Goal: Contribute content: Add original content to the website for others to see

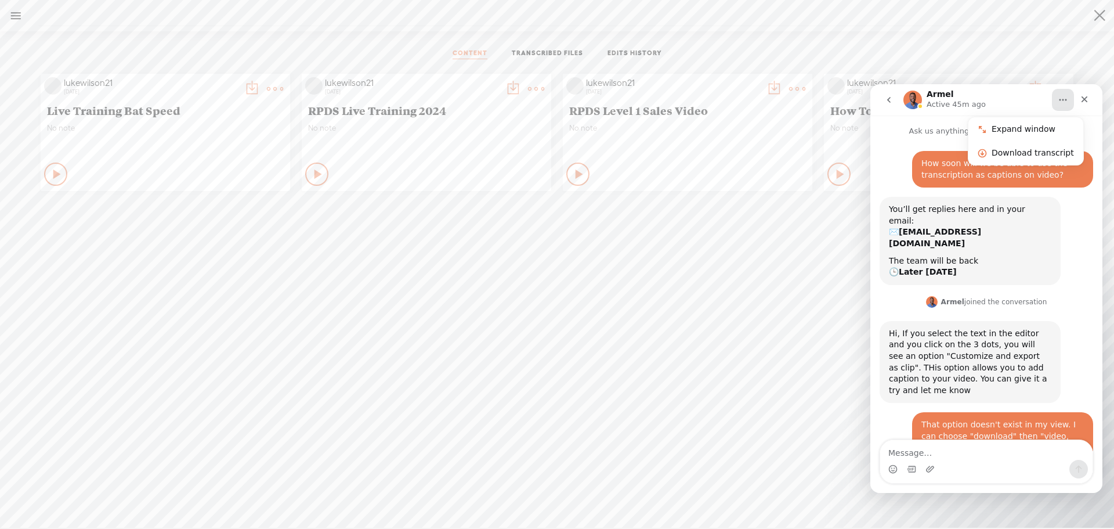
scroll to position [136, 0]
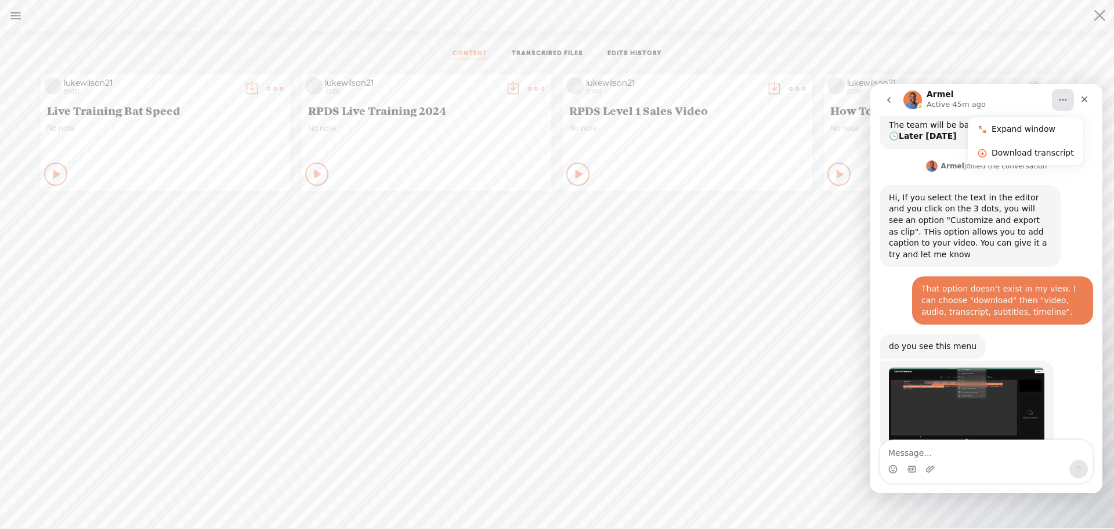
click at [971, 370] on img "Armel says…" at bounding box center [966, 404] width 155 height 75
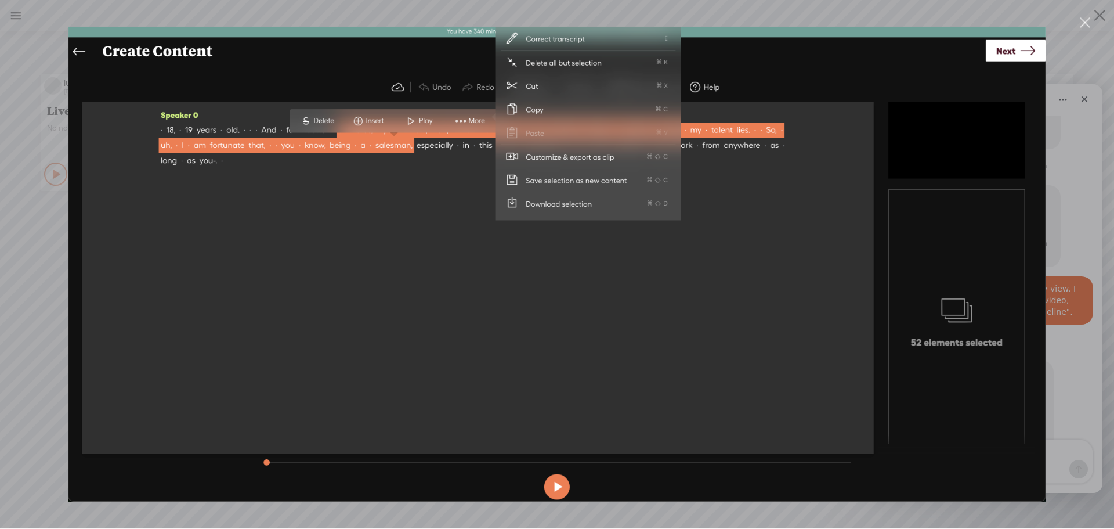
click at [857, 346] on img "Close" at bounding box center [557, 263] width 978 height 475
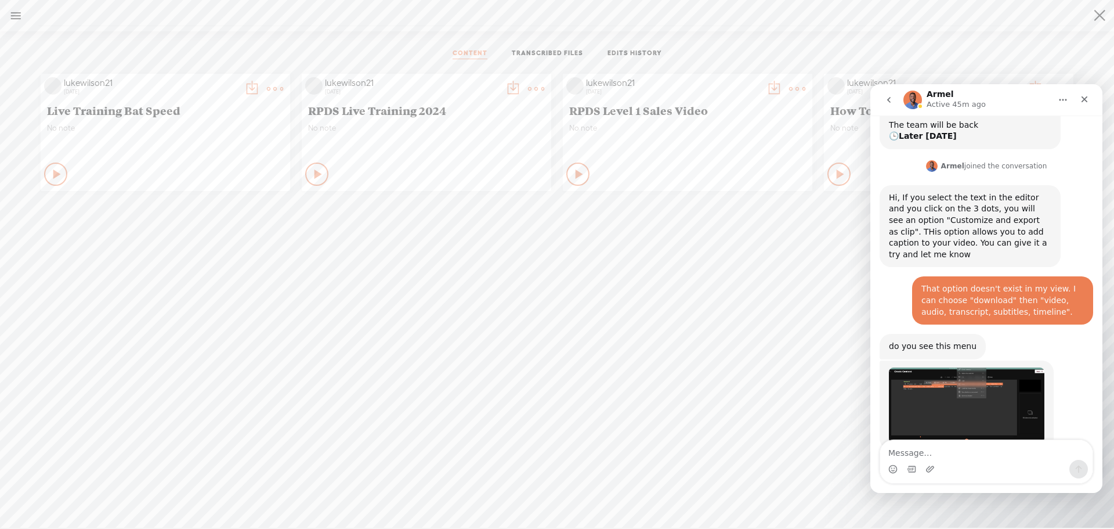
click at [840, 305] on div "lukewilson21 [DATE] Live Training Bat Speed No note Play Content" at bounding box center [557, 312] width 1097 height 488
click at [1065, 101] on icon "Home" at bounding box center [1062, 99] width 9 height 9
click at [757, 302] on div "lukewilson21 [DATE] Live Training Bat Speed No note Play Content" at bounding box center [557, 312] width 1097 height 488
click at [997, 509] on div "lukewilson21 [DATE] Live Training Bat Speed No note Play Content" at bounding box center [557, 312] width 1097 height 488
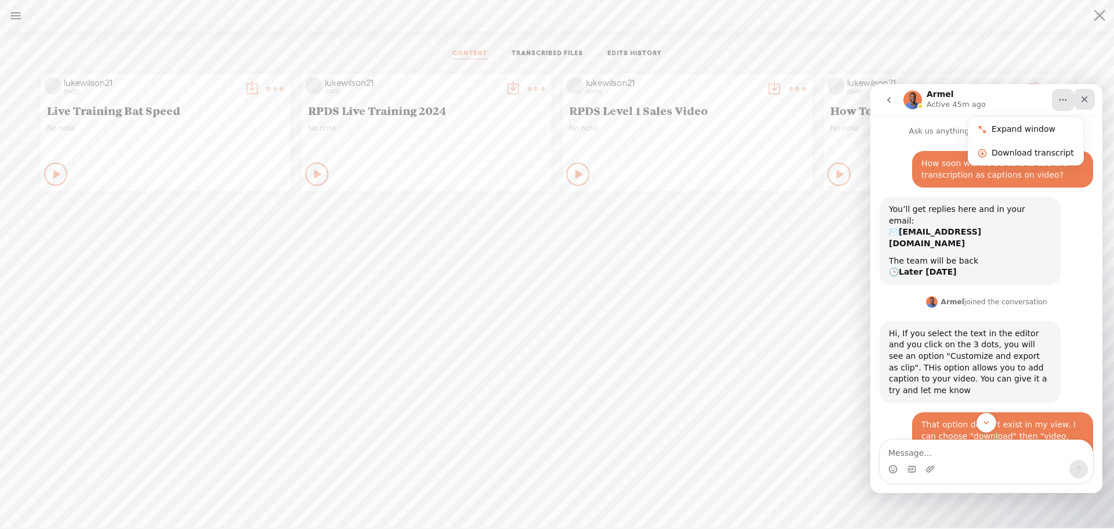
click at [1083, 97] on icon "Close" at bounding box center [1084, 99] width 6 height 6
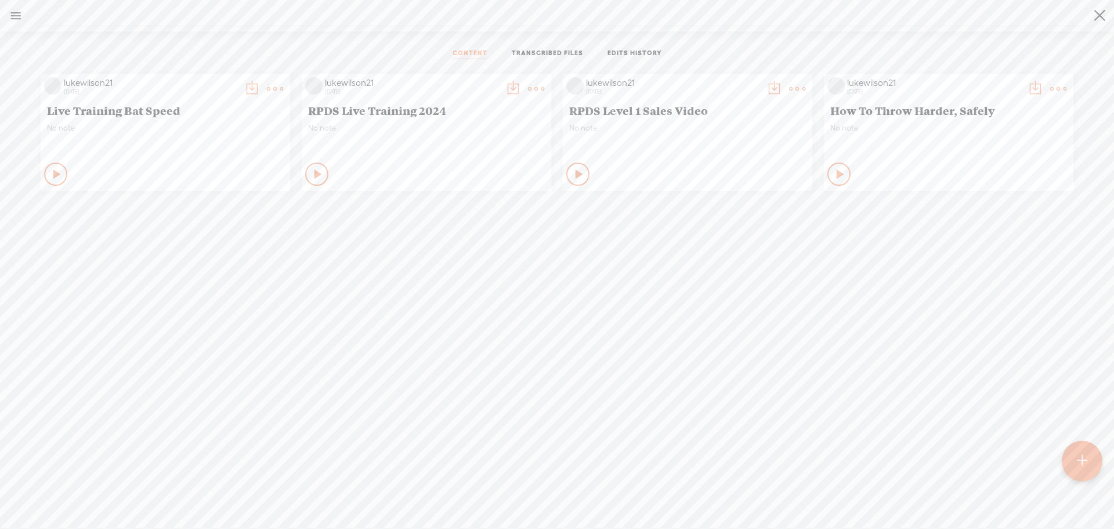
scroll to position [136, 0]
click at [1080, 458] on t at bounding box center [1082, 461] width 10 height 26
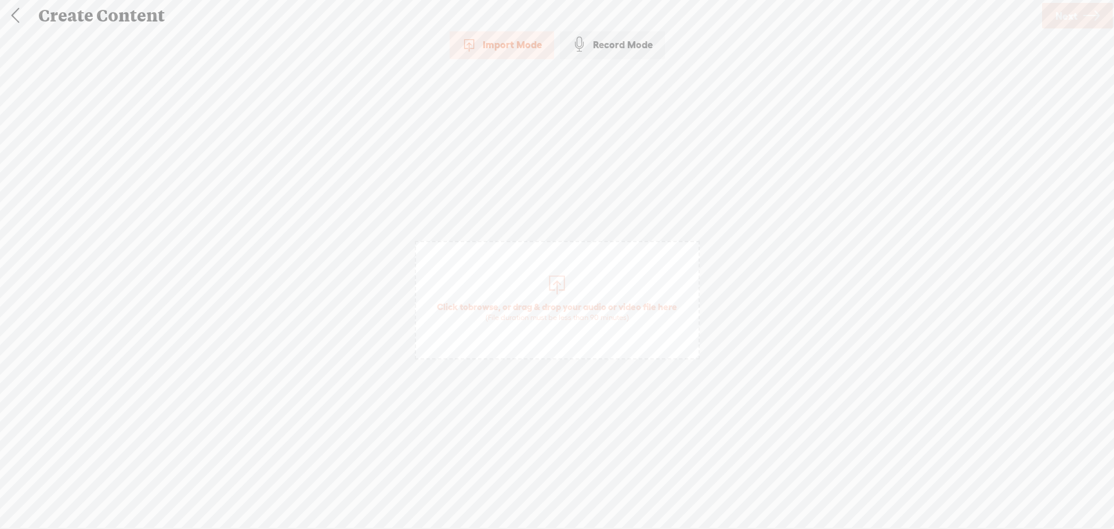
click at [19, 20] on link at bounding box center [15, 16] width 29 height 30
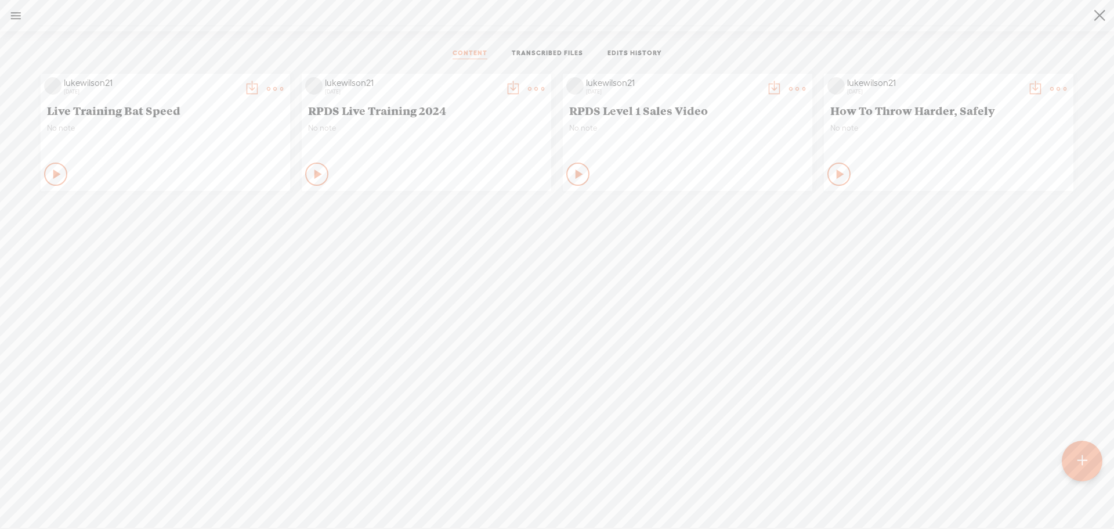
click at [393, 88] on div "[DATE]" at bounding box center [412, 91] width 174 height 7
click at [397, 144] on div "No note" at bounding box center [426, 140] width 237 height 35
click at [283, 86] on t at bounding box center [275, 89] width 16 height 16
click at [501, 130] on link "Edit" at bounding box center [477, 127] width 116 height 27
